Goal: Task Accomplishment & Management: Manage account settings

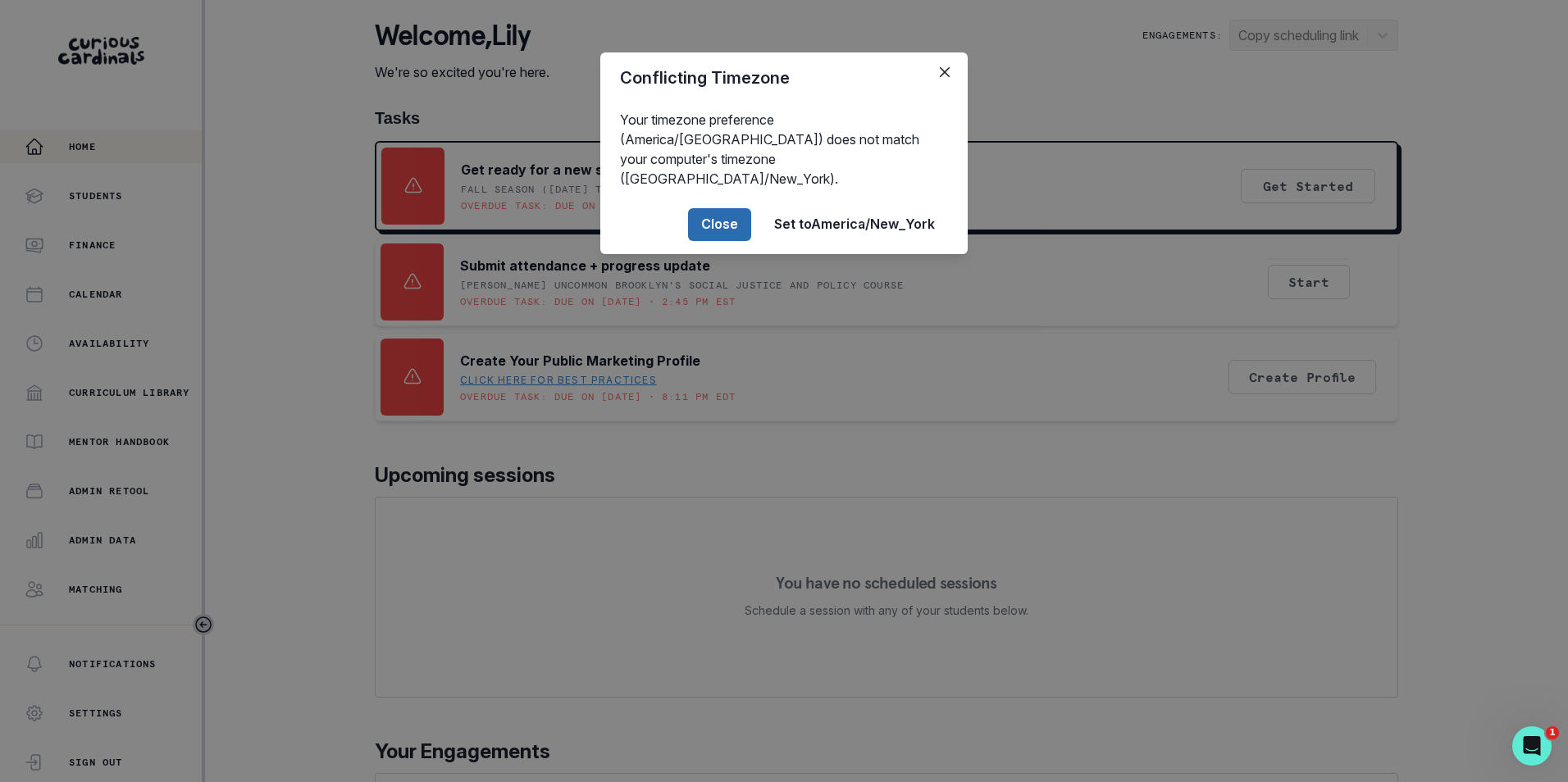
click at [718, 211] on button "Close" at bounding box center [719, 224] width 63 height 33
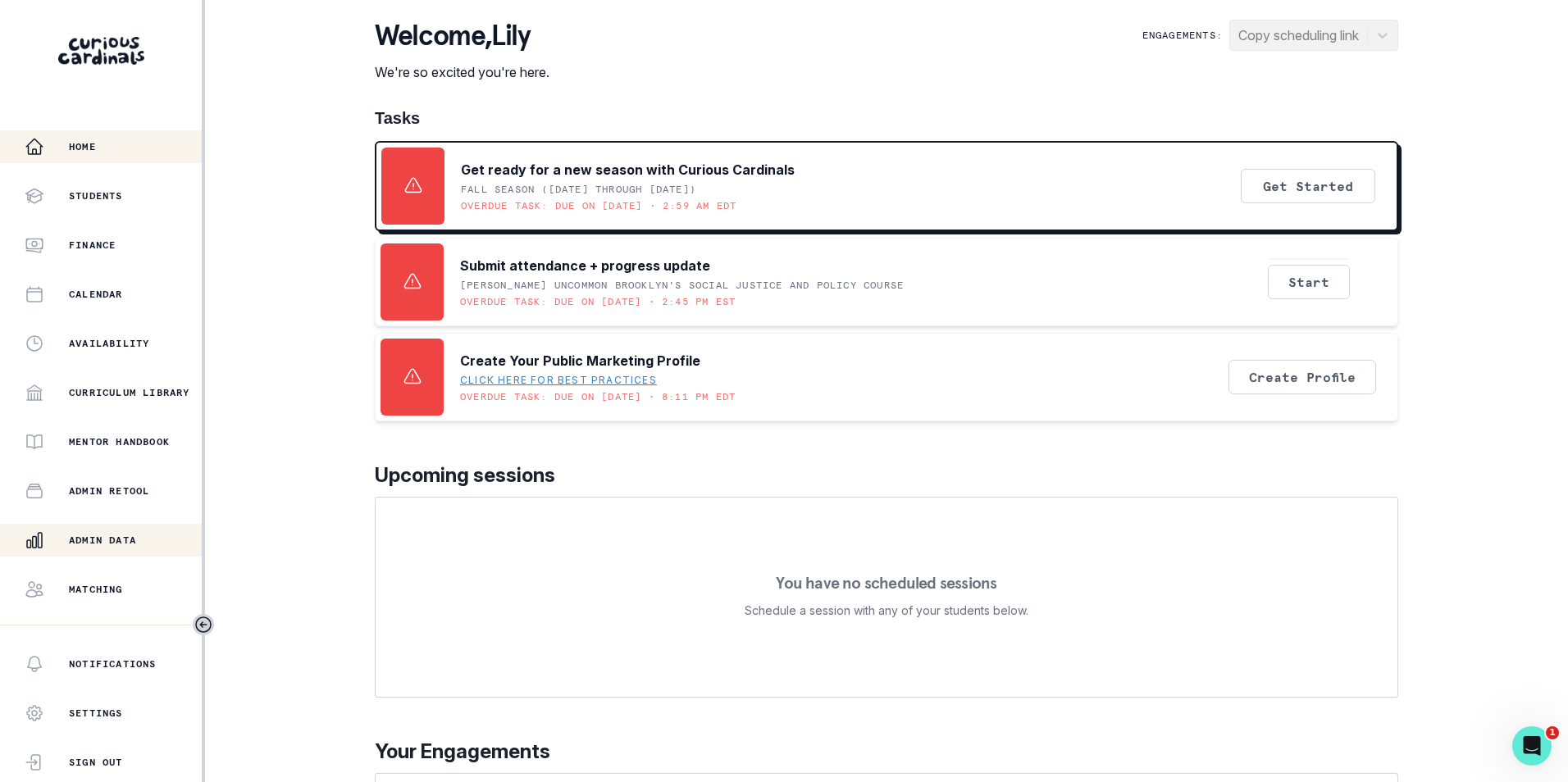
click at [98, 549] on div "Admin Data" at bounding box center [113, 540] width 177 height 20
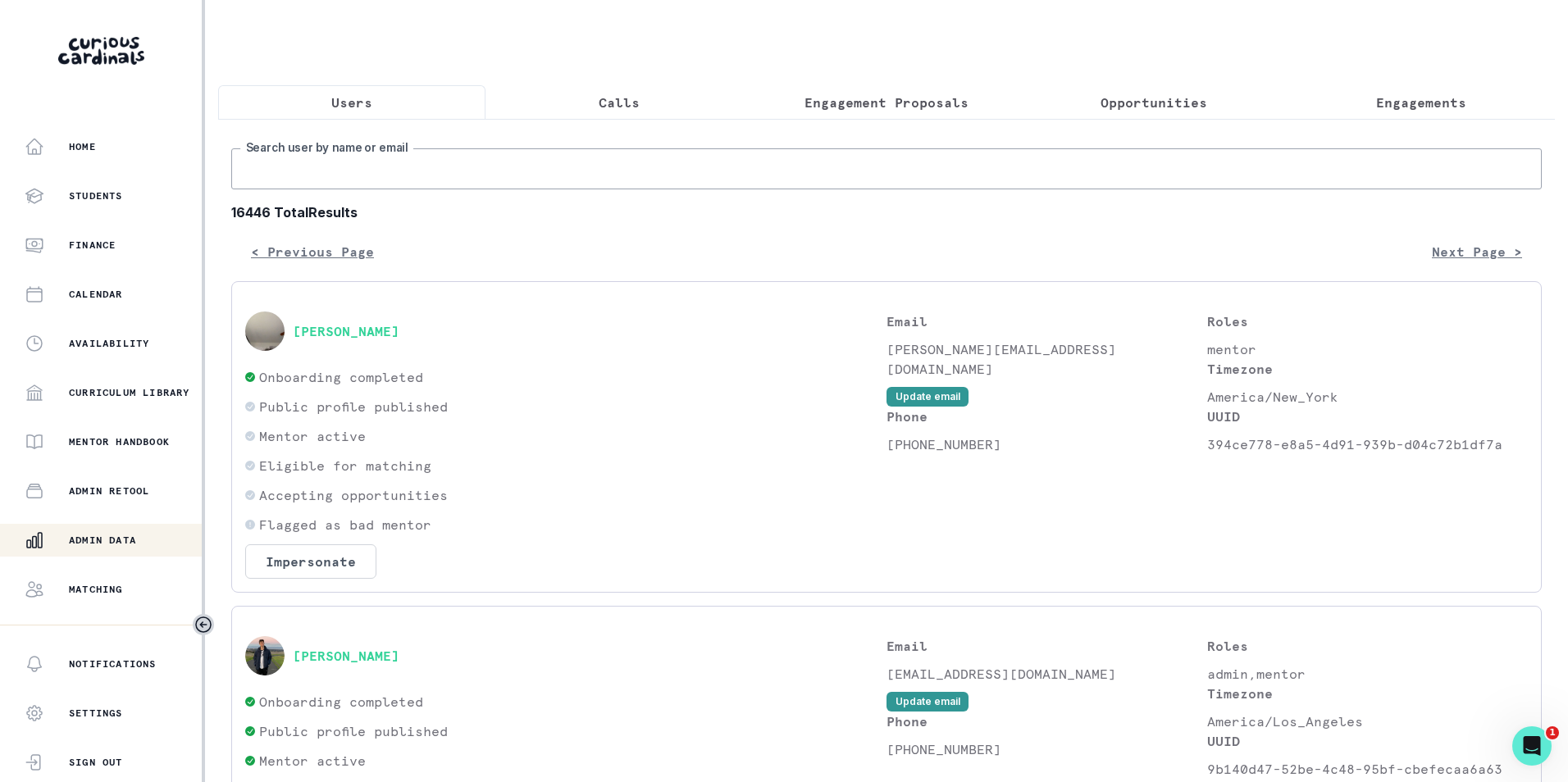
click at [444, 182] on input "Search user by name or email" at bounding box center [887, 169] width 1311 height 41
paste input "[EMAIL_ADDRESS][DOMAIN_NAME]"
type input "[EMAIL_ADDRESS][DOMAIN_NAME]"
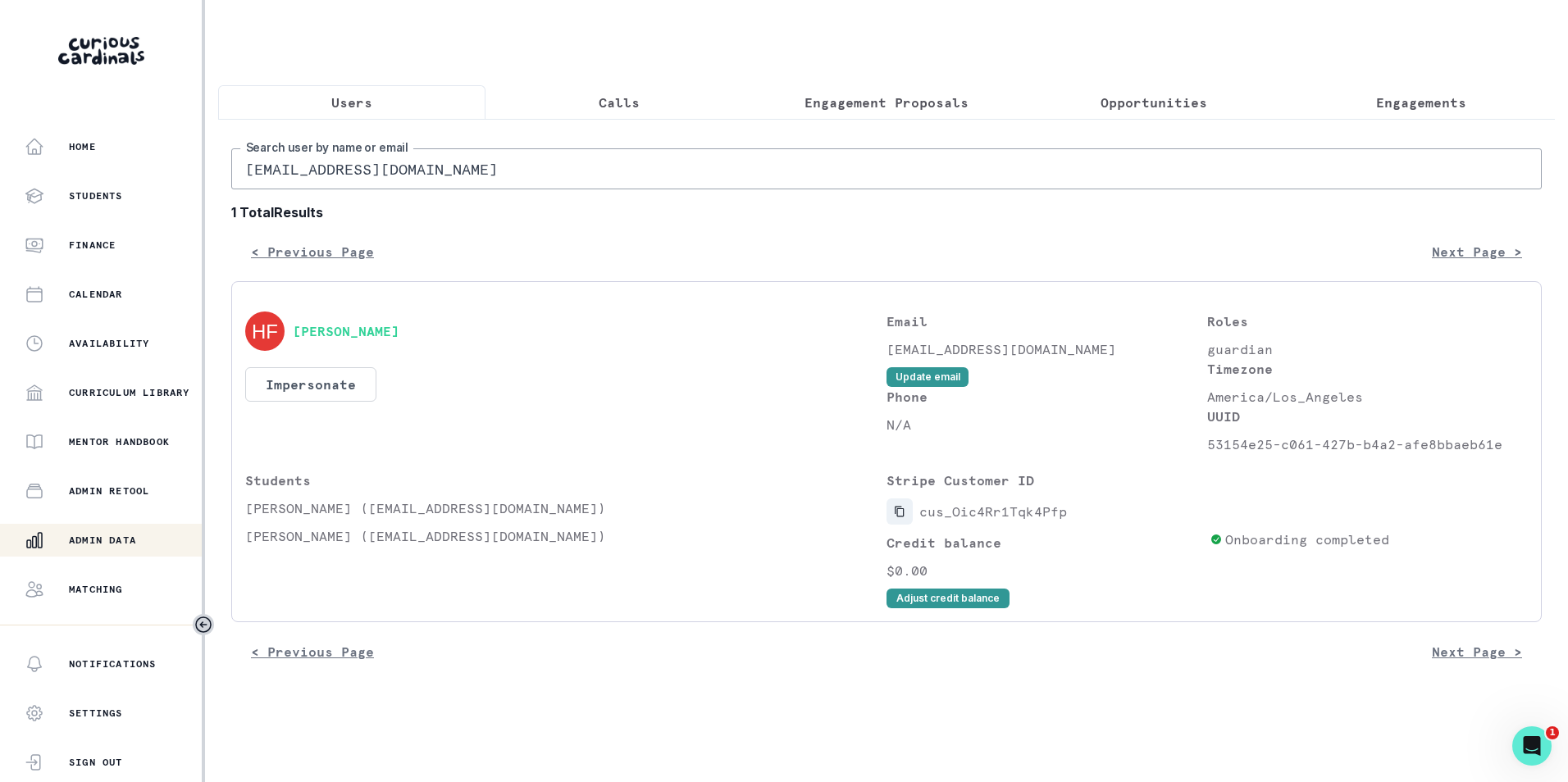
click at [901, 517] on icon "Copied to clipboard" at bounding box center [900, 511] width 11 height 11
drag, startPoint x: 245, startPoint y: 524, endPoint x: 304, endPoint y: 520, distance: 59.1
click at [304, 518] on p "[PERSON_NAME] ([EMAIL_ADDRESS][DOMAIN_NAME])" at bounding box center [566, 508] width 642 height 20
copy p "[PERSON_NAME]"
click at [1400, 107] on p "Engagements" at bounding box center [1421, 102] width 91 height 20
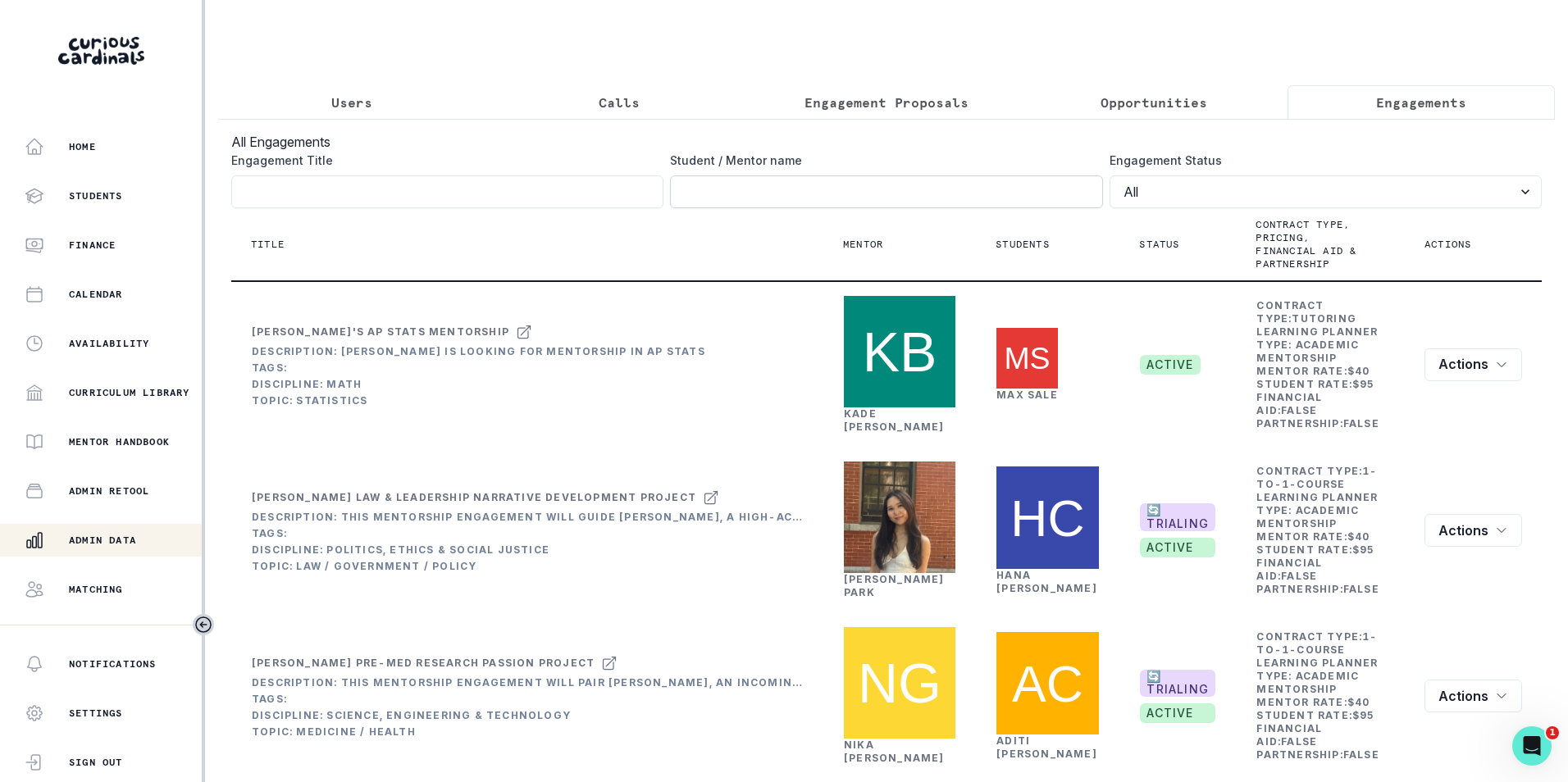
click at [806, 202] on input "Engagement Title" at bounding box center [886, 192] width 433 height 33
paste input "[PERSON_NAME]"
type input "[PERSON_NAME]"
click button "submit" at bounding box center [0, 0] width 0 height 0
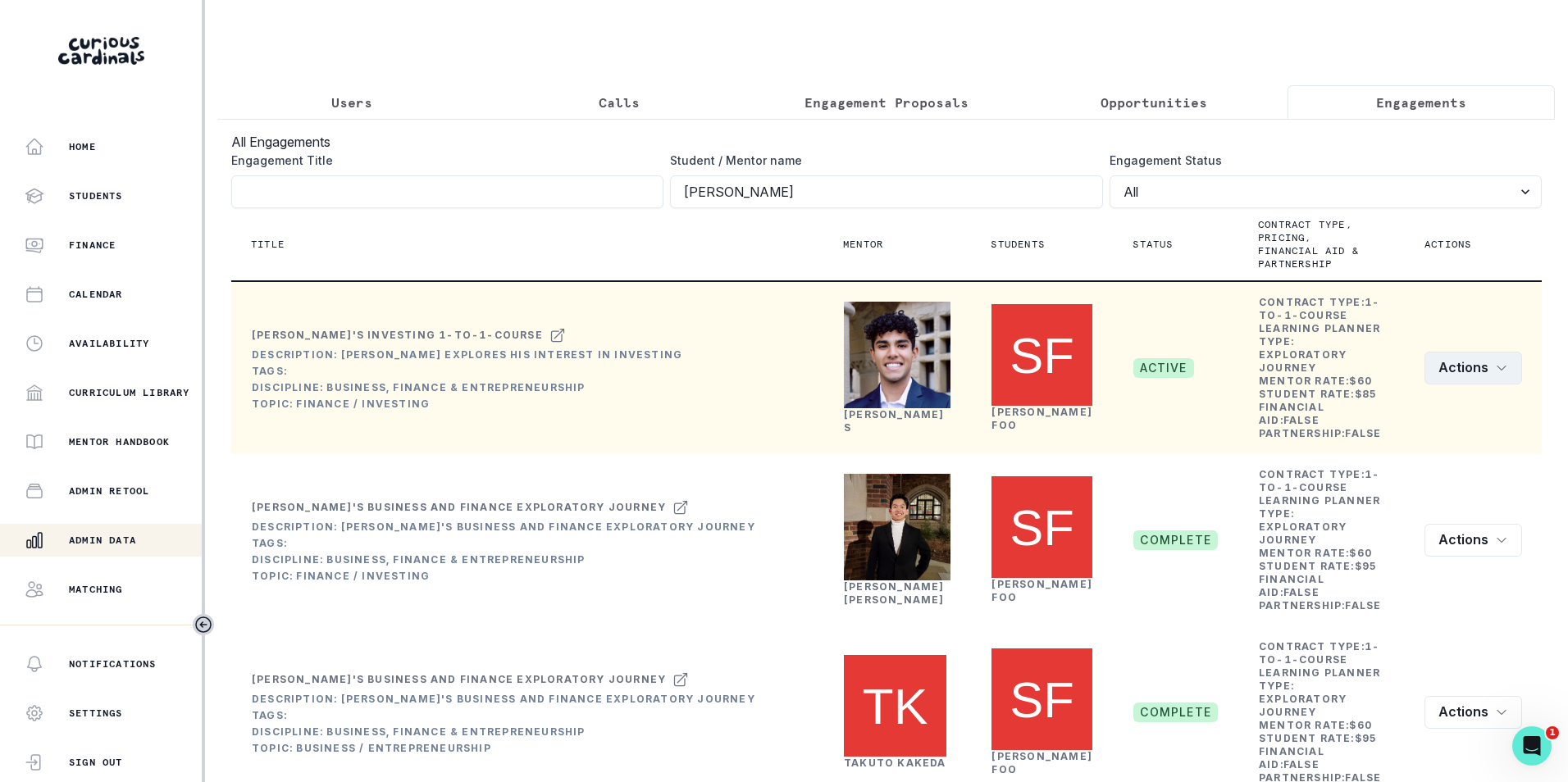
click at [1495, 373] on icon "row menu" at bounding box center [1502, 368] width 13 height 13
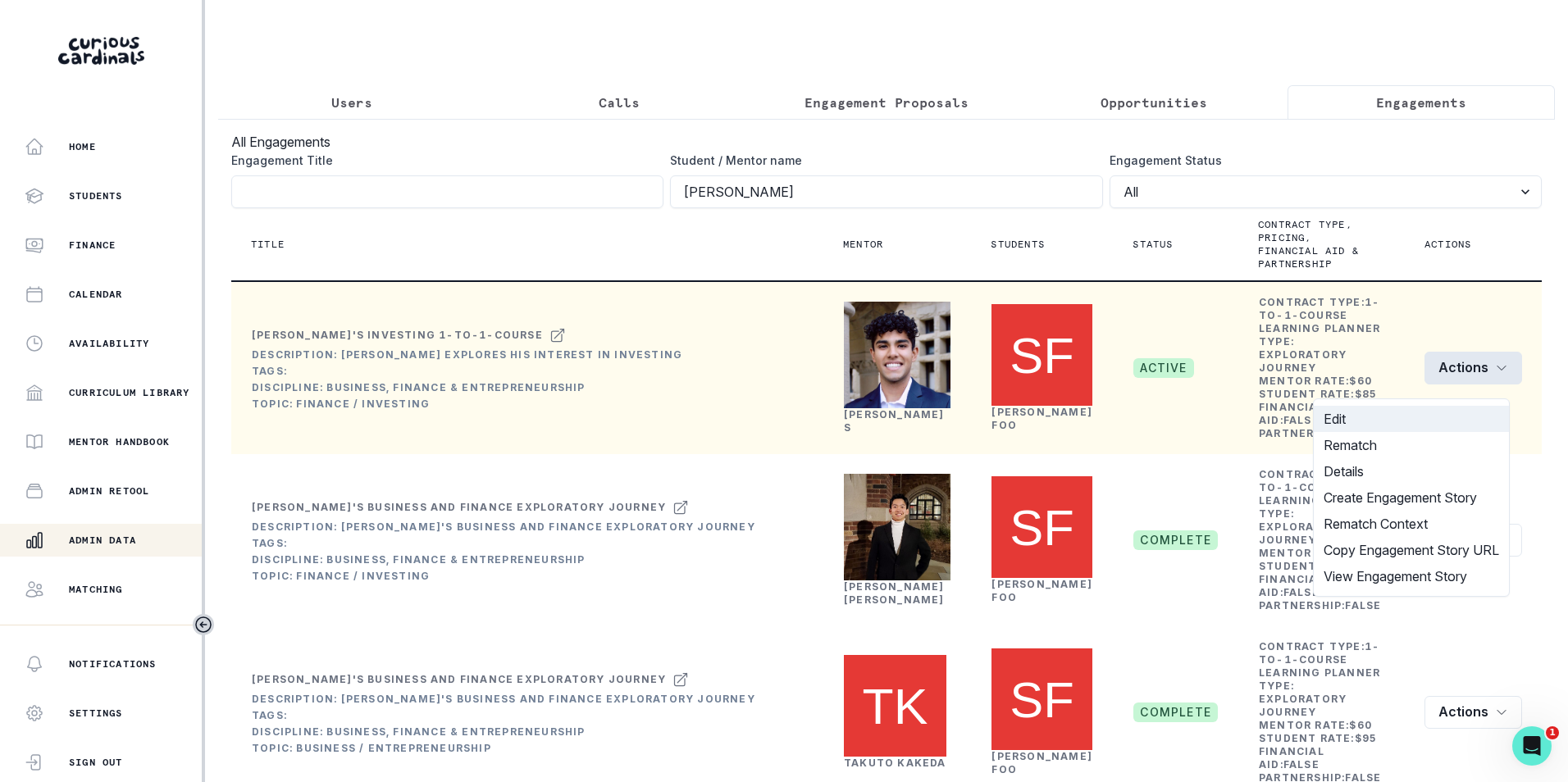
click at [1379, 408] on button "Edit" at bounding box center [1412, 419] width 195 height 26
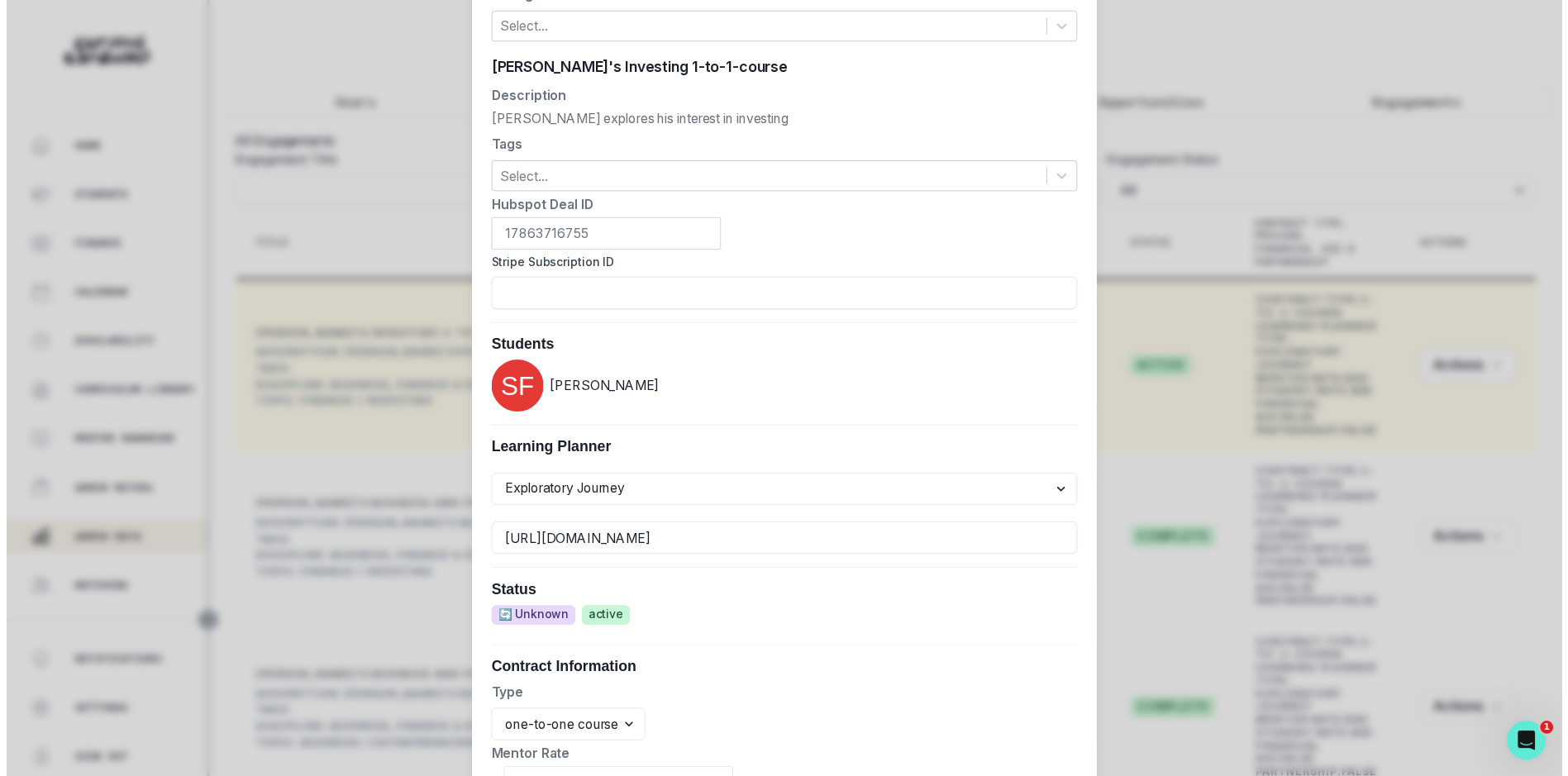
scroll to position [595, 0]
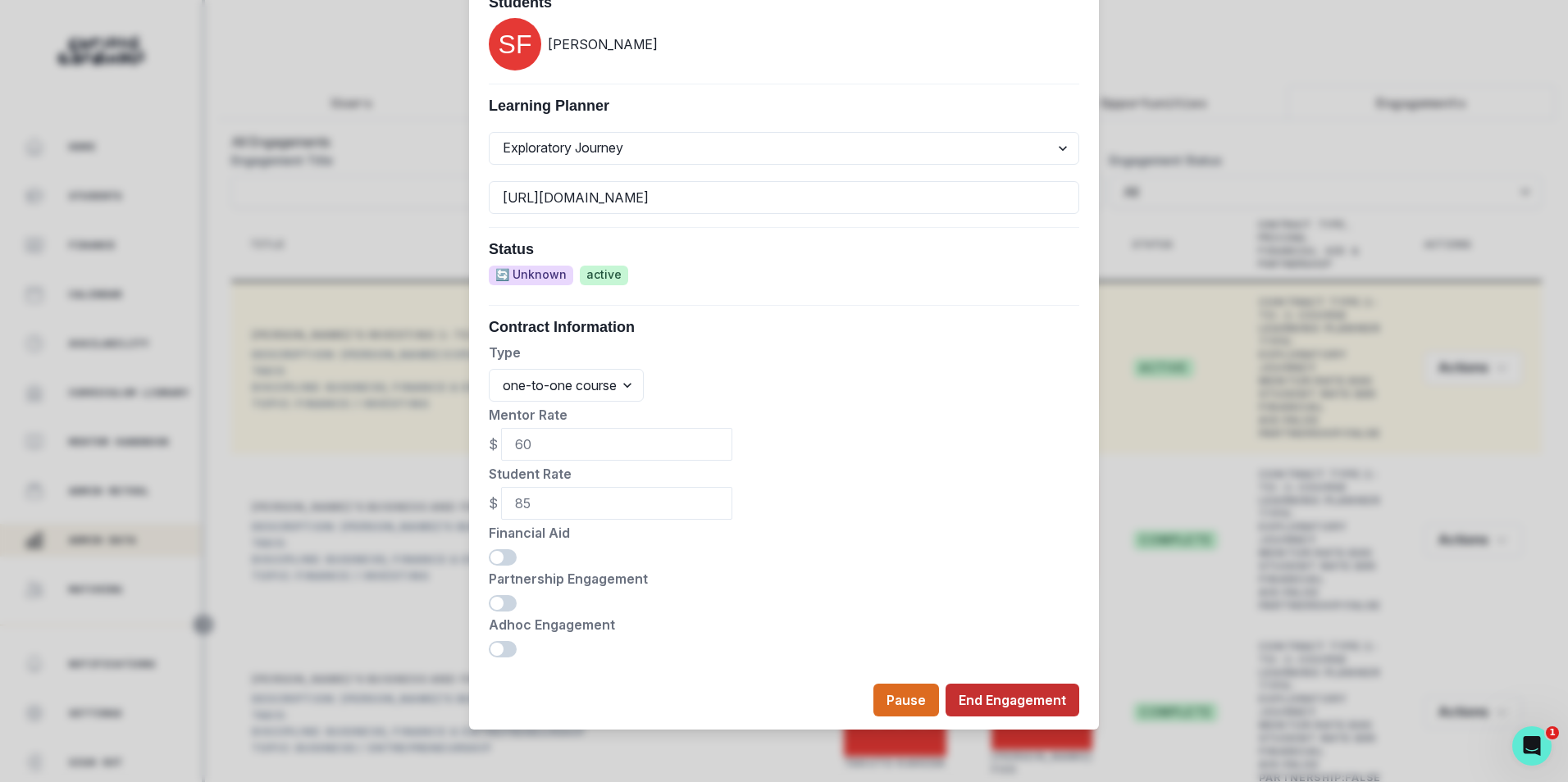
click at [968, 692] on button "End Engagement" at bounding box center [1012, 700] width 134 height 33
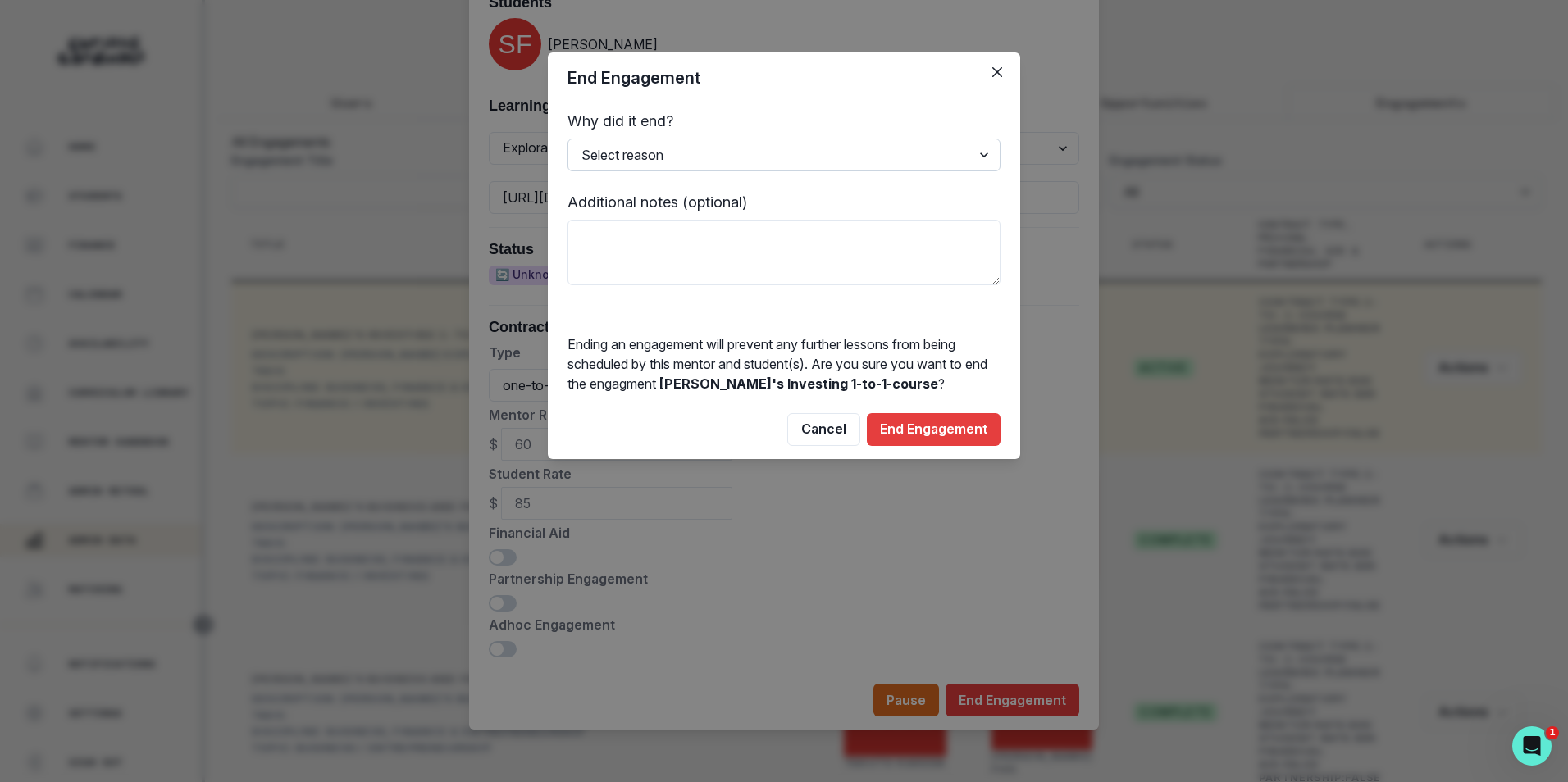
click at [715, 154] on select "Select reason Completed Ended by customer Ended by mentor Other (please add add…" at bounding box center [784, 155] width 433 height 33
click at [567, 139] on select "Select reason Completed Ended by customer Ended by mentor Other (please add add…" at bounding box center [784, 155] width 433 height 33
click at [742, 140] on select "Select reason Completed Ended by customer Ended by mentor Other (please add add…" at bounding box center [784, 155] width 433 height 33
select select "Ended by customer"
click at [567, 139] on select "Select reason Completed Ended by customer Ended by mentor Other (please add add…" at bounding box center [784, 155] width 433 height 33
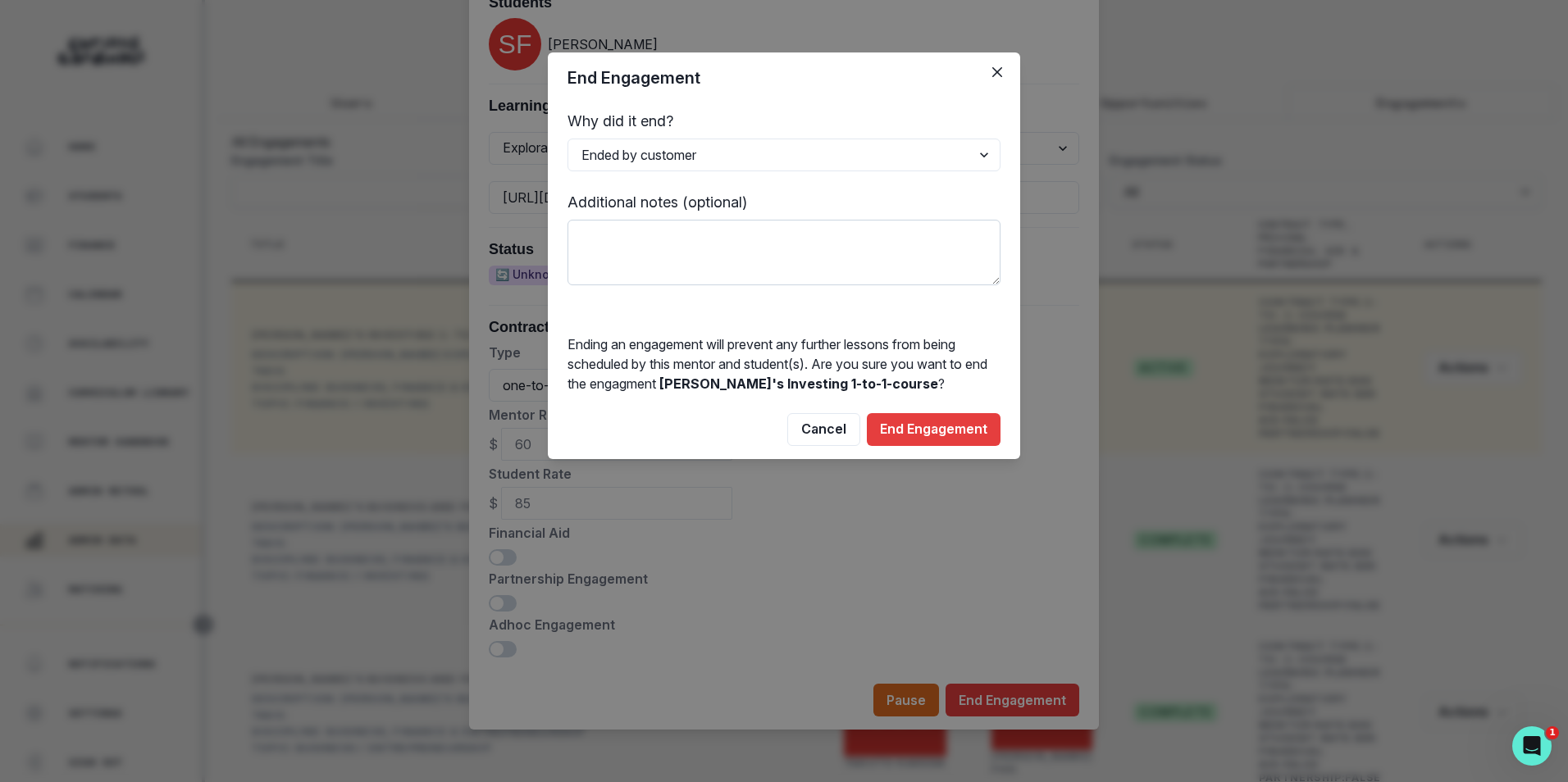
click at [632, 262] on textarea at bounding box center [784, 253] width 433 height 66
paste textarea "will take a pause with Curious Cardinals to focus on a couple of clubs he is le…"
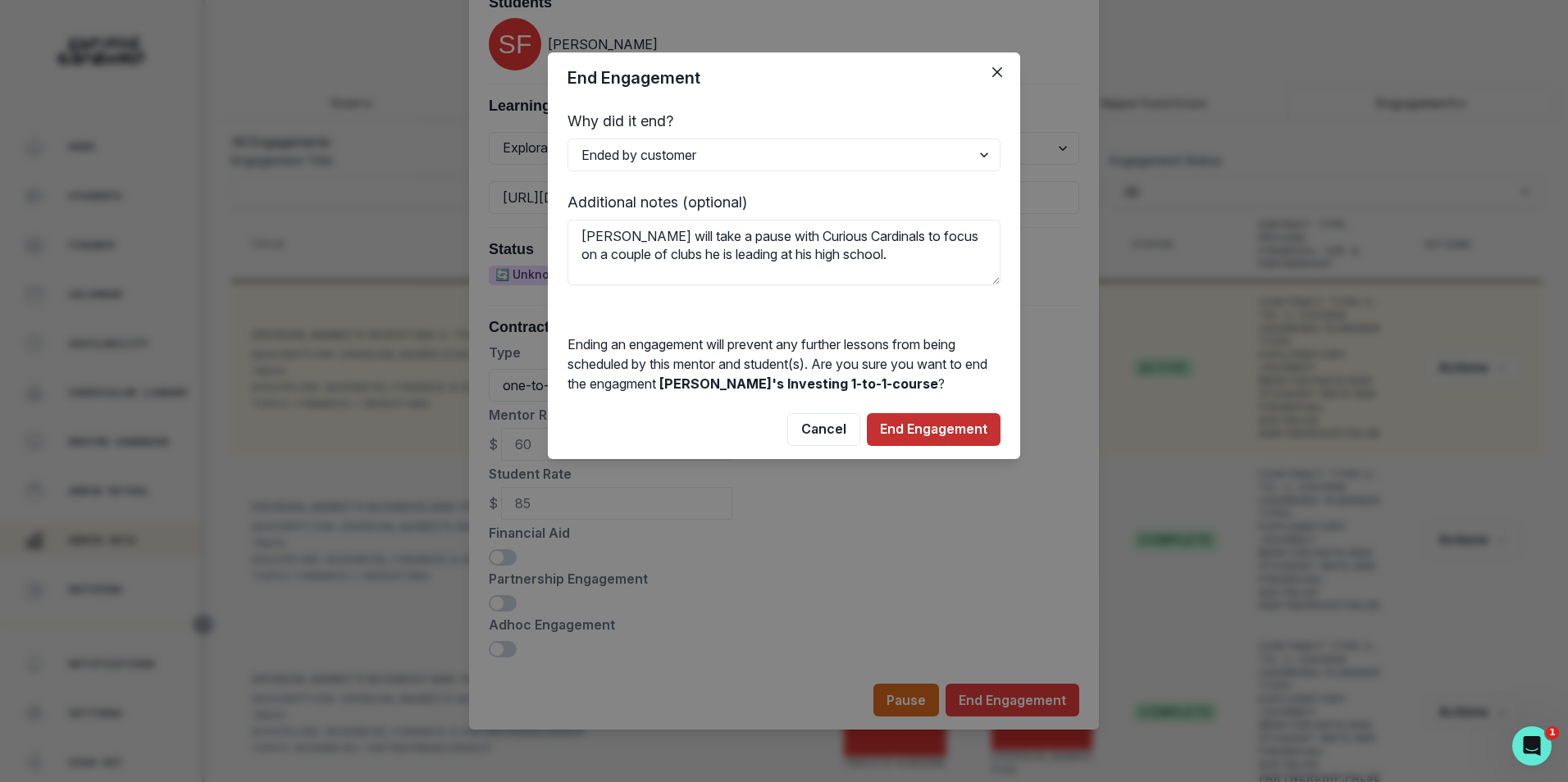
type textarea "[PERSON_NAME] will take a pause with Curious Cardinals to focus on a couple of …"
click at [910, 427] on button "End Engagement" at bounding box center [933, 430] width 134 height 33
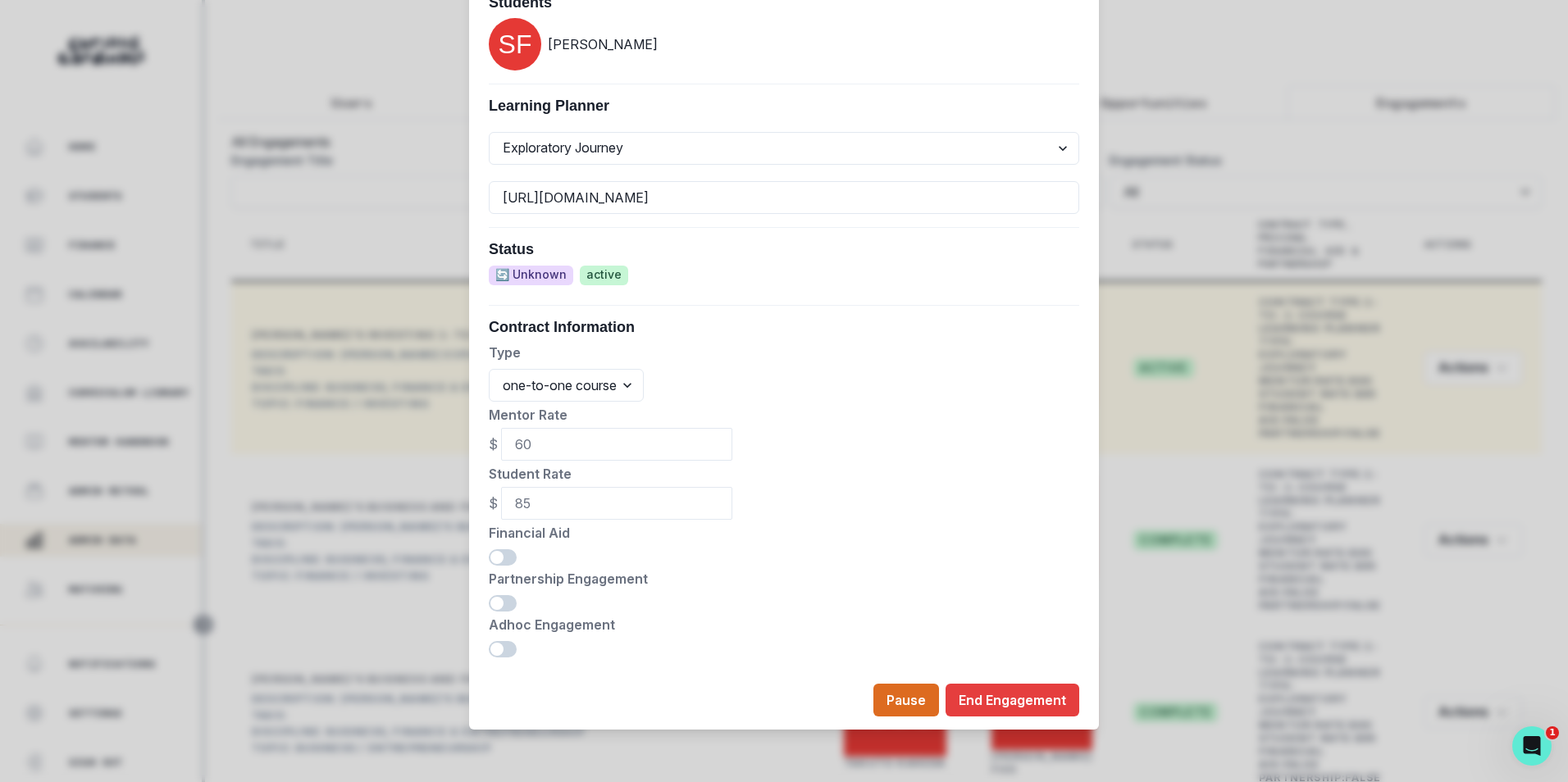
click at [416, 55] on div "Edit Engagement Engagement UUID f54c3b8e-7d3d-422e-ba41-ff3442bf47e6 Current Me…" at bounding box center [784, 391] width 1568 height 782
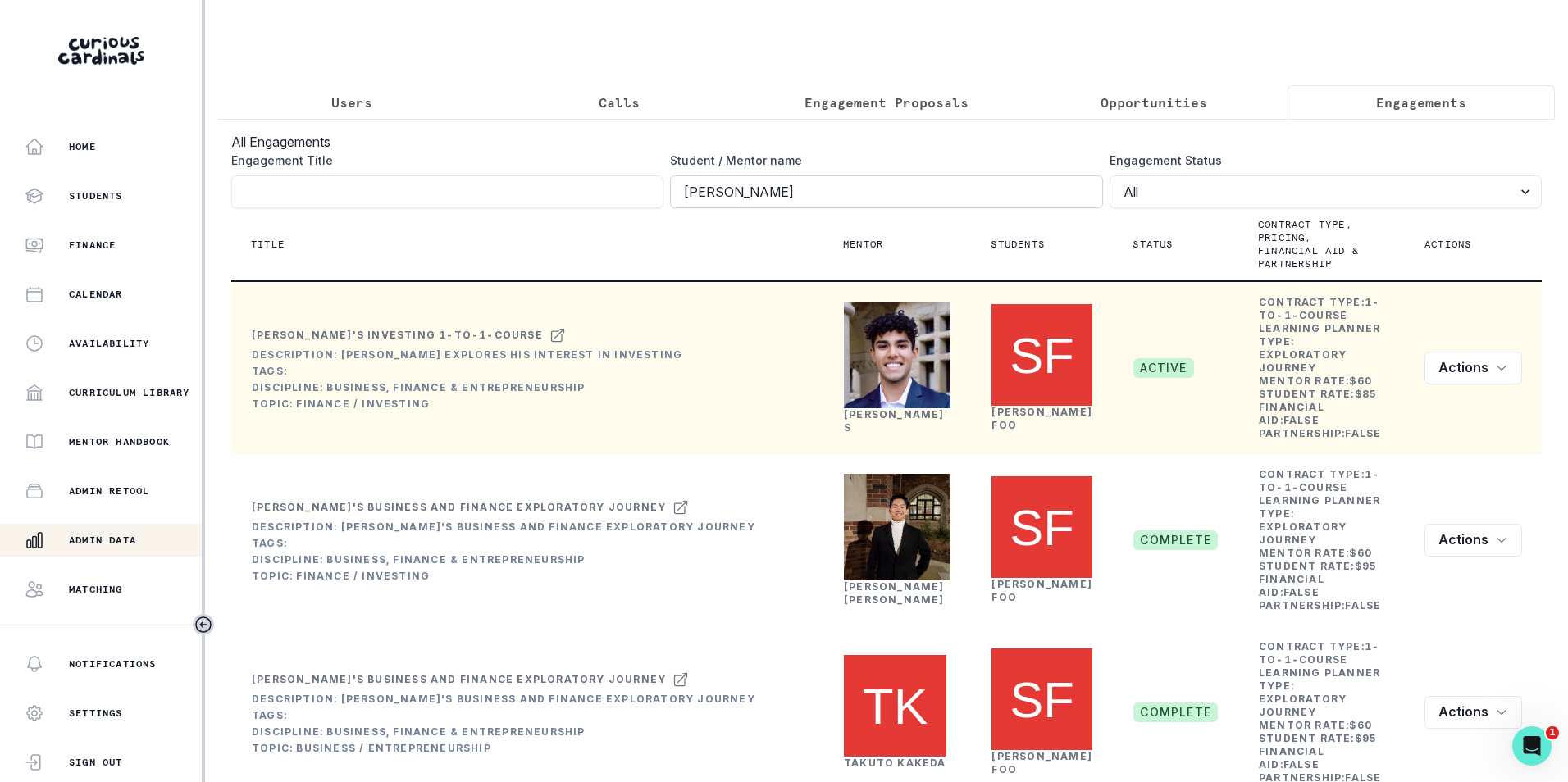
click at [787, 202] on input "[PERSON_NAME]" at bounding box center [886, 192] width 433 height 33
click button "submit" at bounding box center [0, 0] width 0 height 0
click at [352, 100] on p "Users" at bounding box center [352, 102] width 41 height 20
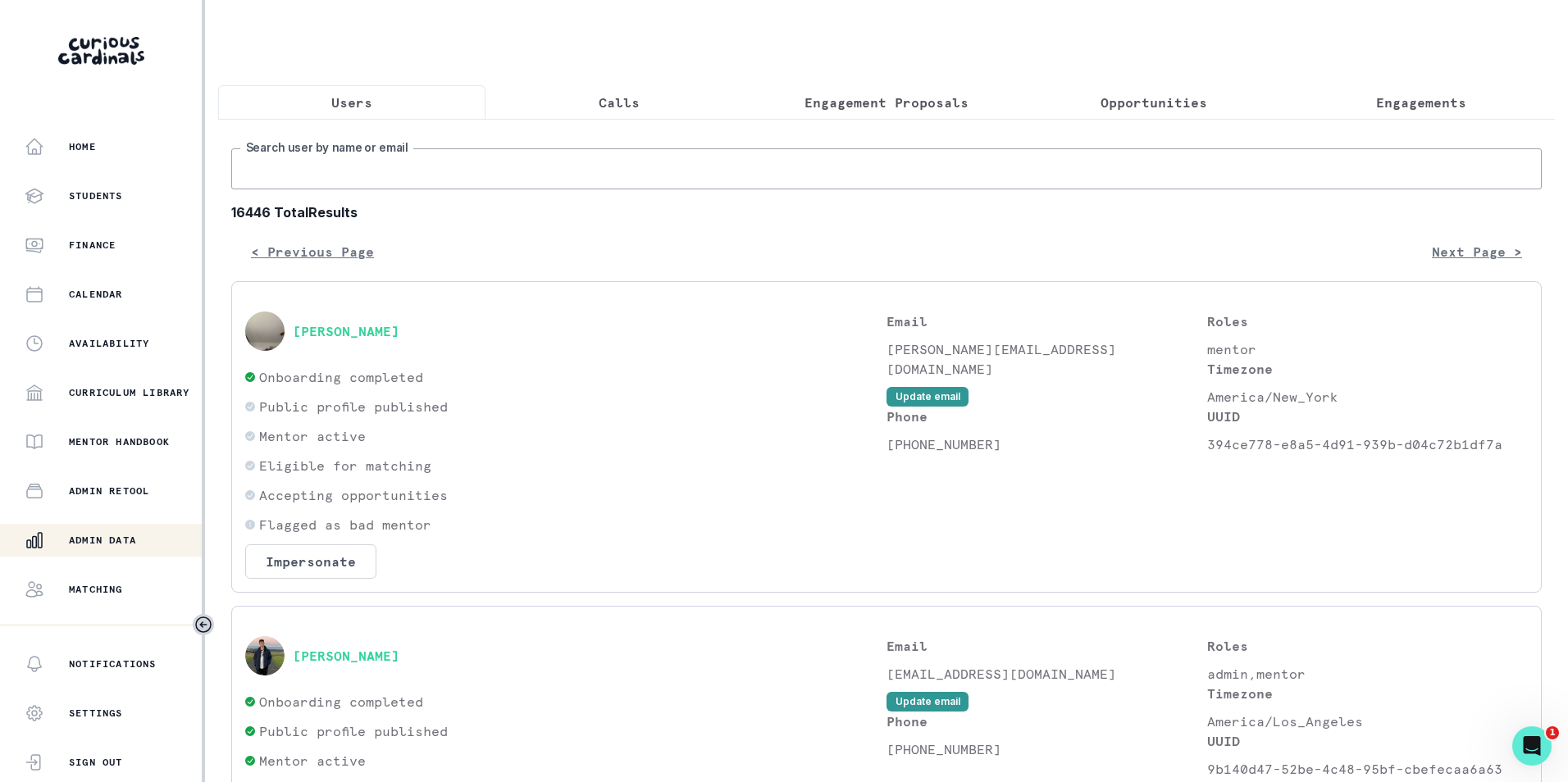
click at [372, 180] on input "Search user by name or email" at bounding box center [887, 169] width 1311 height 41
type input "v"
paste input "[EMAIL_ADDRESS][PERSON_NAME][DOMAIN_NAME]"
type input "[EMAIL_ADDRESS][PERSON_NAME][DOMAIN_NAME]"
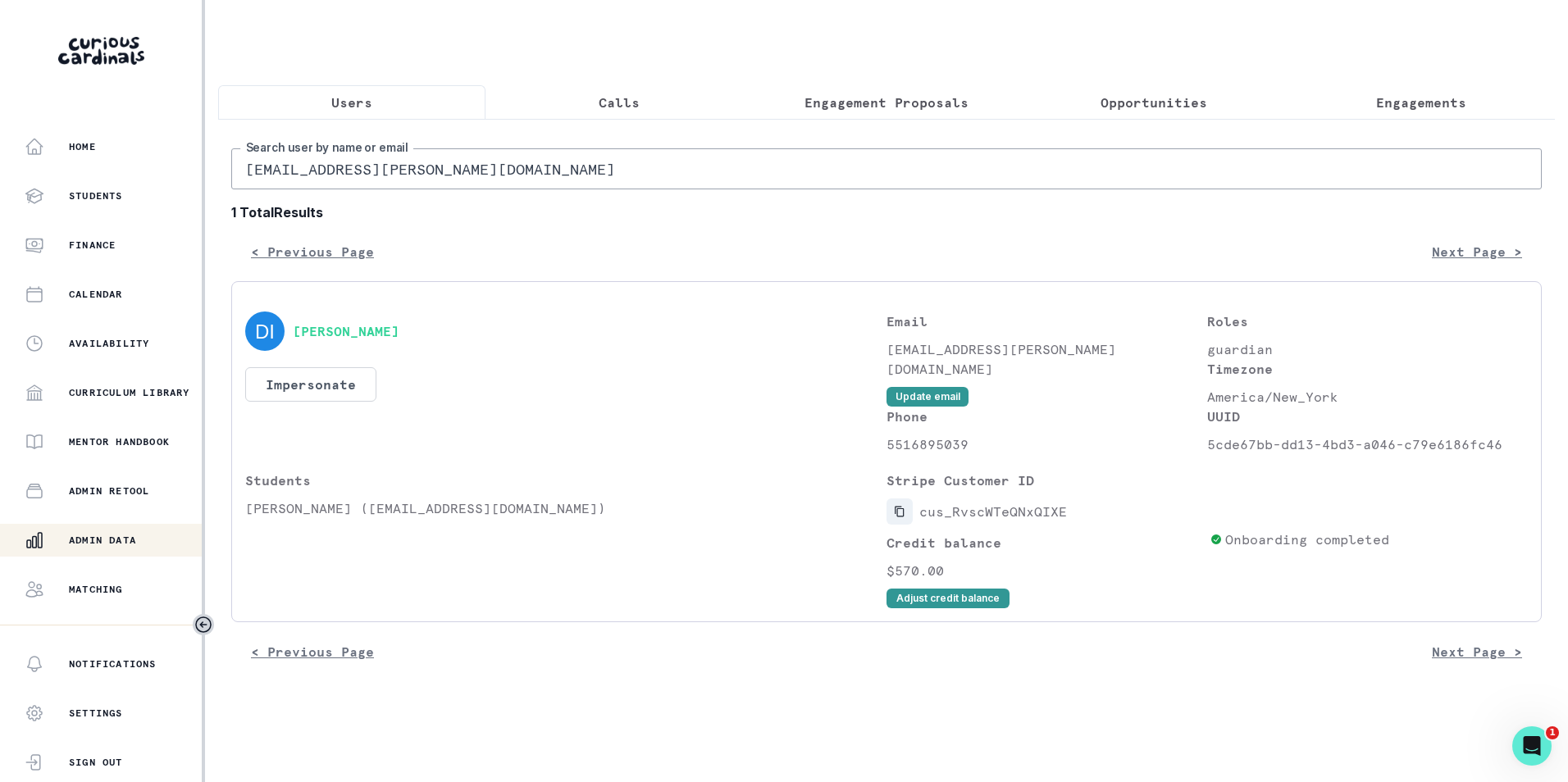
click at [901, 517] on icon "Copied to clipboard" at bounding box center [900, 511] width 11 height 11
click at [343, 402] on button "Impersonate" at bounding box center [311, 385] width 131 height 35
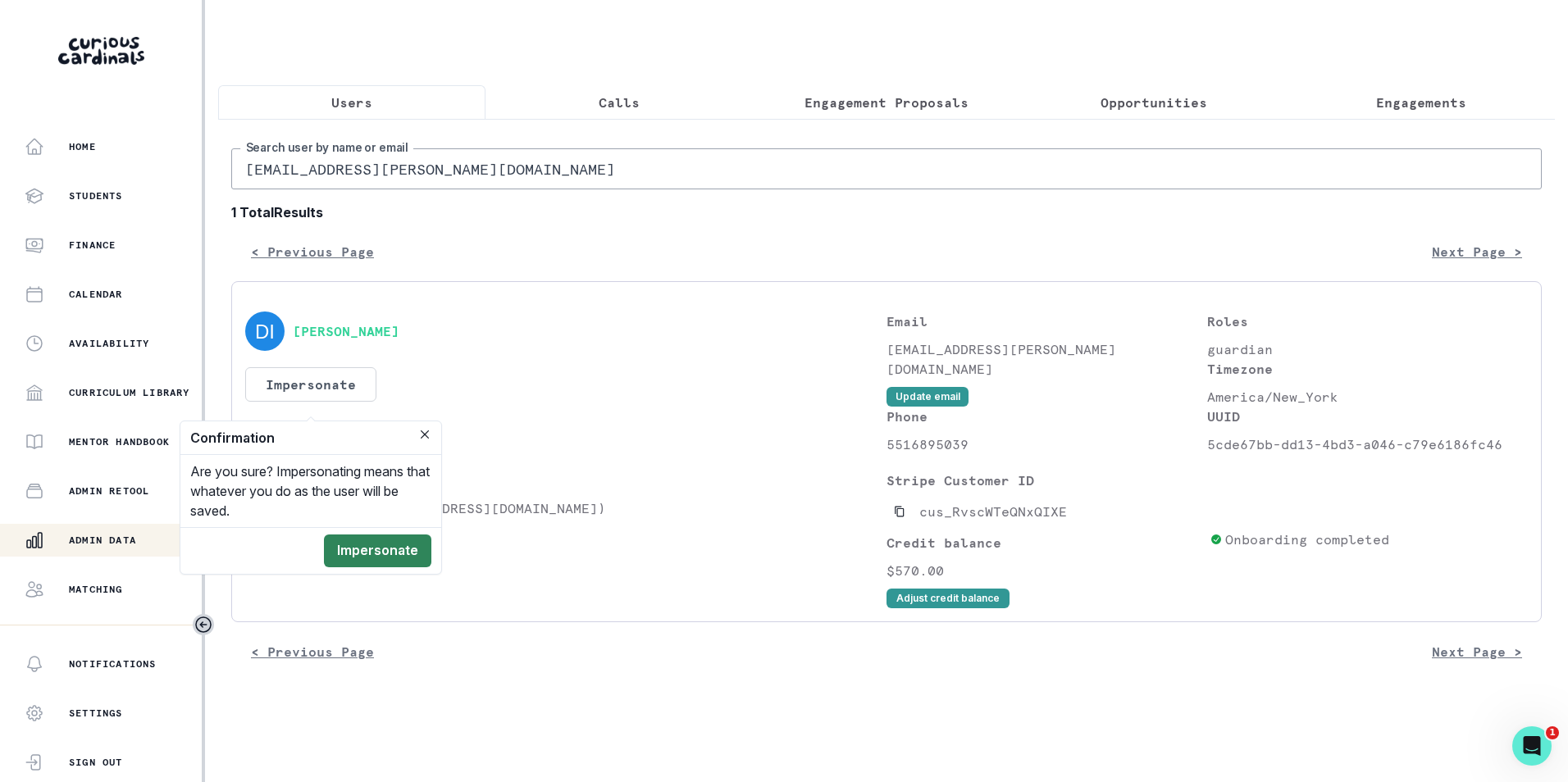
click at [392, 550] on button "Impersonate" at bounding box center [377, 551] width 107 height 33
